Goal: Find specific page/section: Find specific page/section

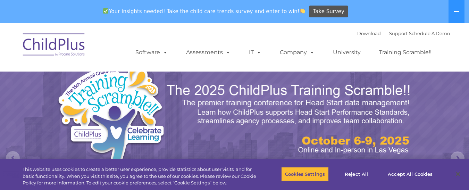
select select "MEDIUM"
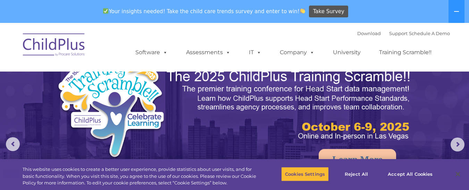
scroll to position [14, 0]
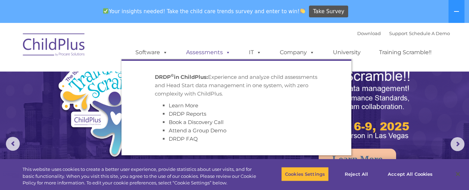
click at [210, 55] on link "Assessments" at bounding box center [208, 52] width 58 height 14
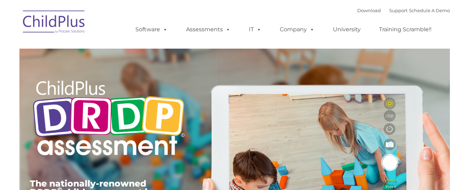
type input ""
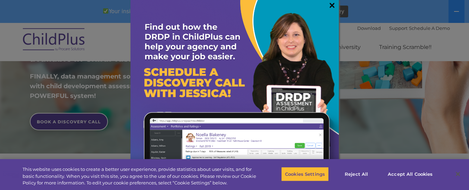
click at [328, 8] on link "×" at bounding box center [332, 5] width 8 height 7
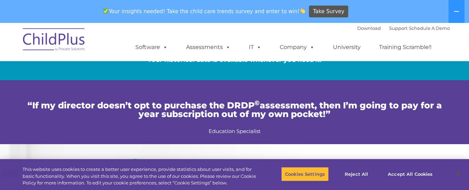
scroll to position [1246, 0]
